Goal: Task Accomplishment & Management: Manage account settings

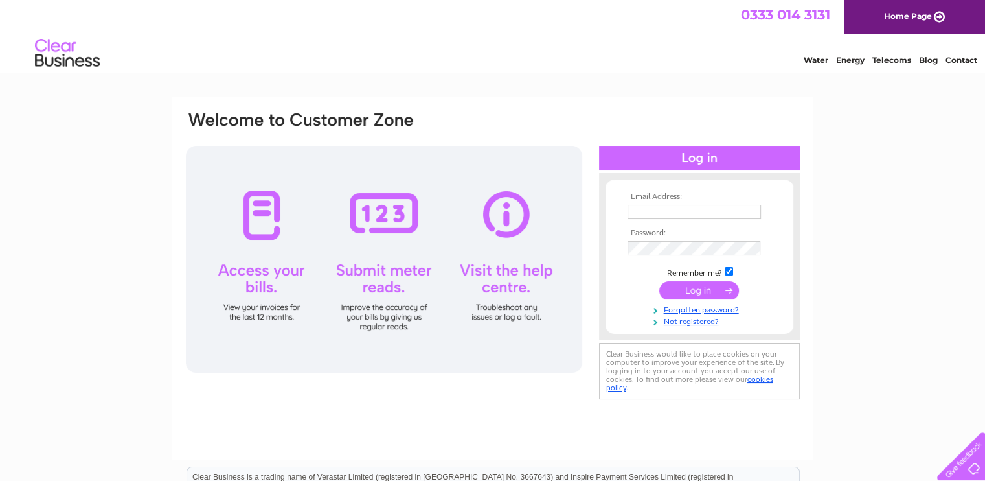
click at [723, 204] on td at bounding box center [699, 211] width 150 height 21
click at [720, 210] on input "text" at bounding box center [694, 212] width 133 height 14
type input "info@johnogroatsguesthouse.com"
click at [692, 207] on input "info@johnogroatsguesthouse.com" at bounding box center [695, 213] width 135 height 16
click at [639, 210] on input "text" at bounding box center [695, 213] width 135 height 16
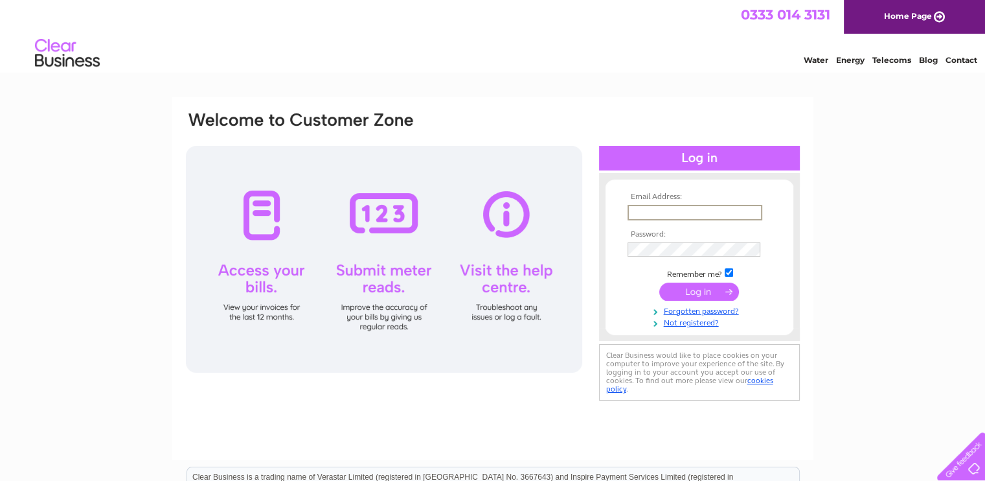
type input "[EMAIL_ADDRESS][DOMAIN_NAME]"
click at [705, 293] on input "submit" at bounding box center [699, 290] width 80 height 18
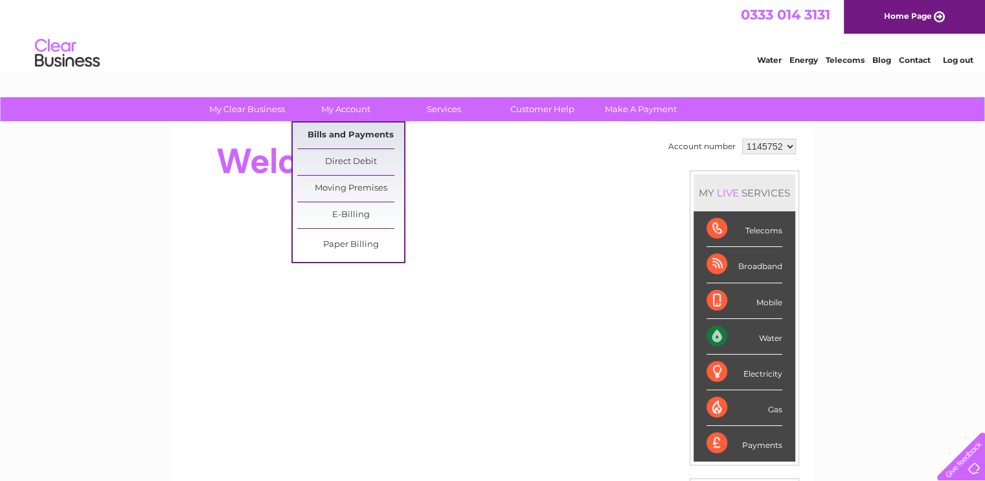
click at [336, 129] on link "Bills and Payments" at bounding box center [350, 135] width 107 height 26
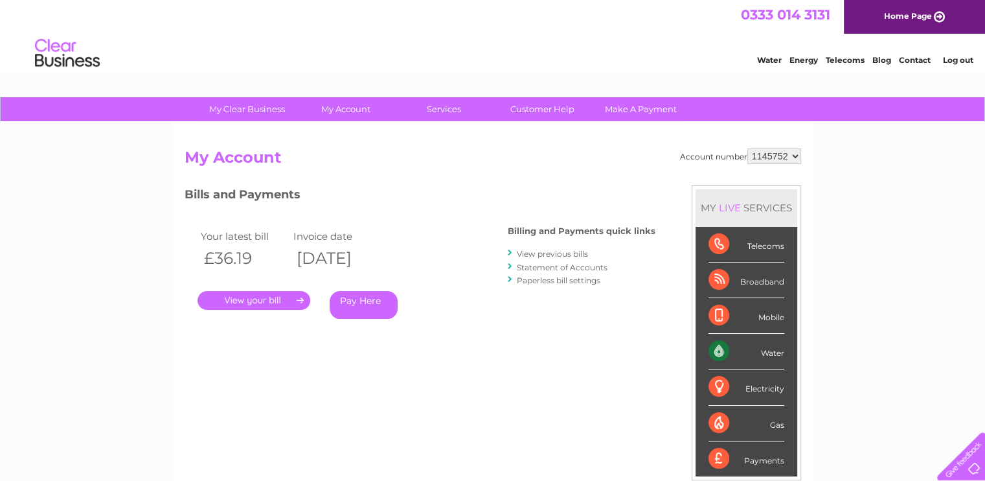
click at [539, 251] on link "View previous bills" at bounding box center [552, 254] width 71 height 10
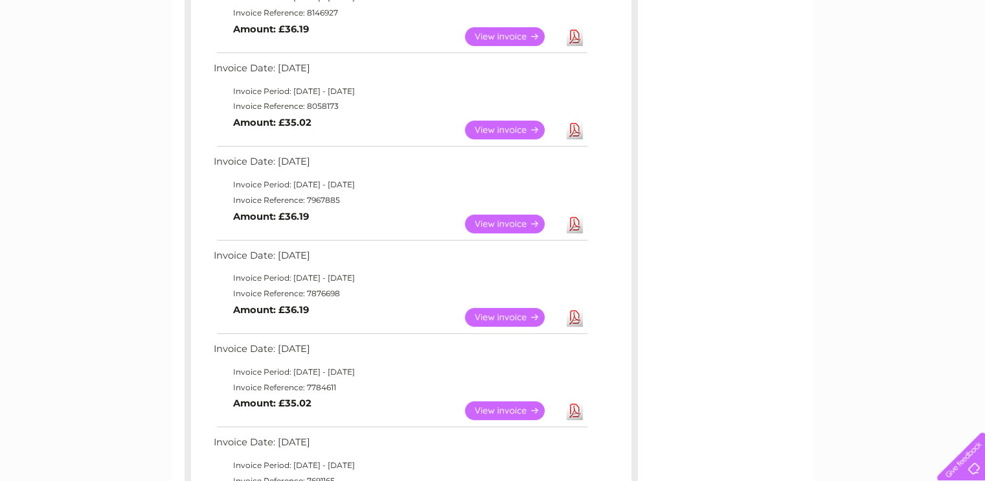
scroll to position [278, 0]
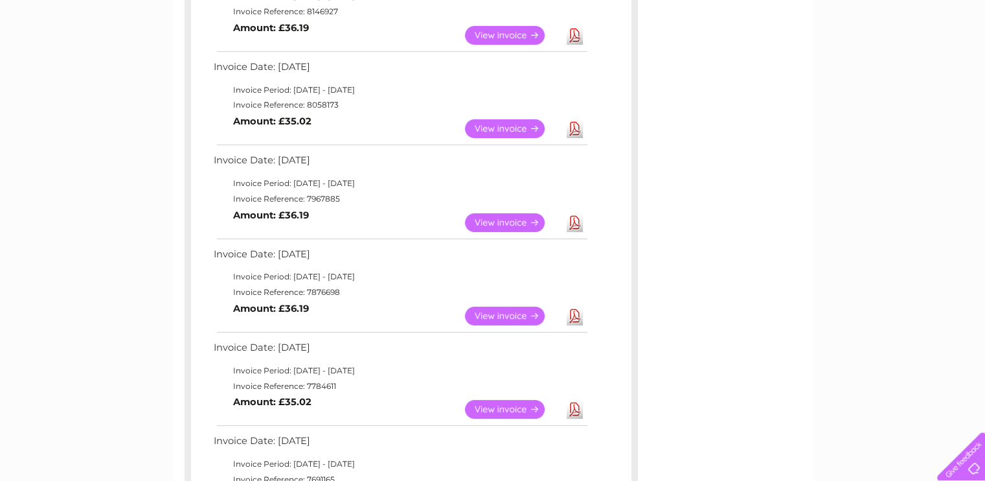
click at [574, 219] on link "Download" at bounding box center [575, 222] width 16 height 19
